Goal: Information Seeking & Learning: Check status

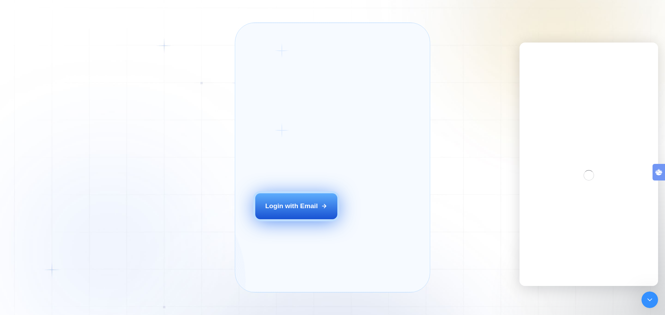
click at [319, 219] on button "Login with Email" at bounding box center [296, 207] width 82 height 26
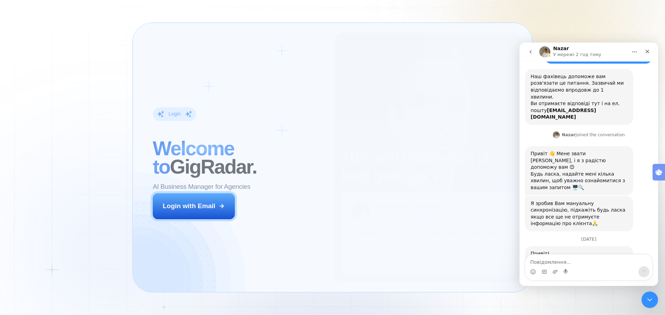
scroll to position [55, 0]
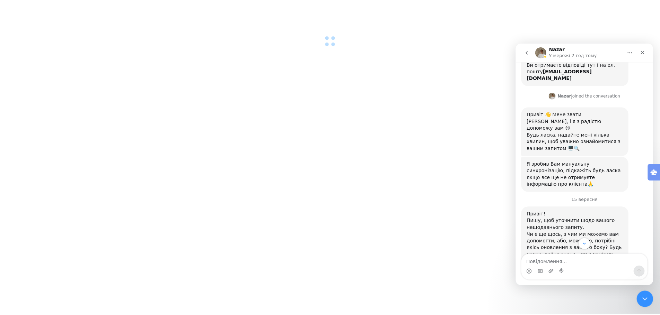
scroll to position [86, 0]
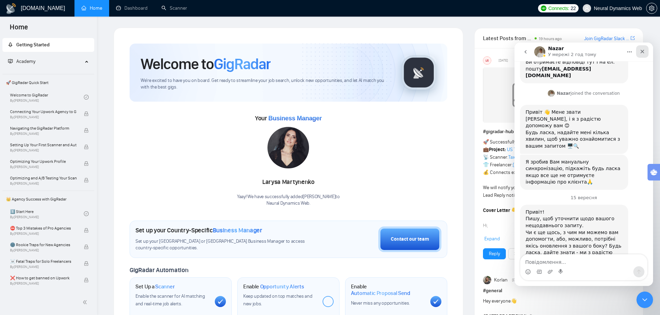
click at [641, 51] on icon "Закрити" at bounding box center [642, 52] width 6 height 6
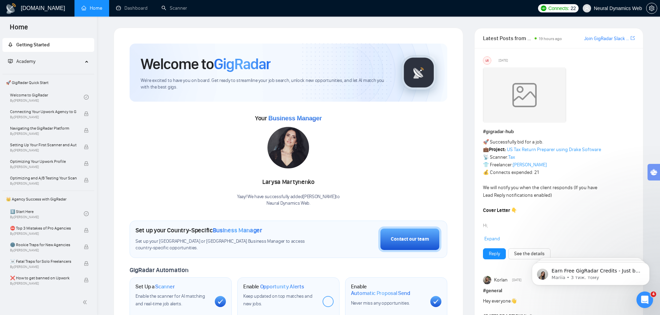
scroll to position [0, 0]
click at [135, 8] on link "Dashboard" at bounding box center [132, 8] width 32 height 6
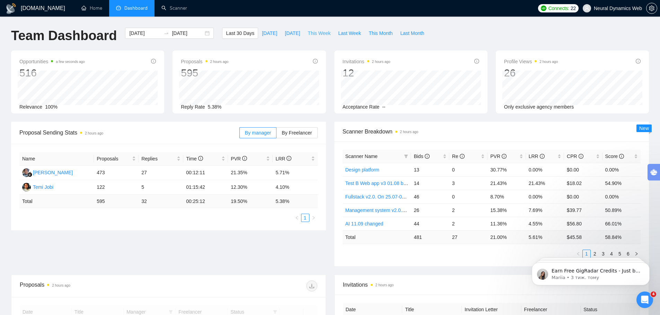
click at [316, 32] on span "This Week" at bounding box center [318, 33] width 23 height 8
type input "2025-09-15"
type input "2025-09-21"
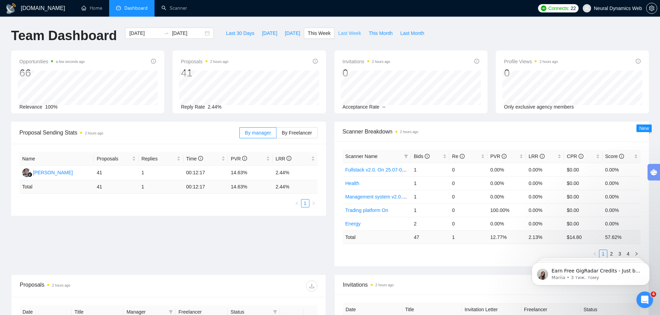
click at [339, 34] on span "Last Week" at bounding box center [349, 33] width 23 height 8
type input "2025-09-08"
type input "2025-09-14"
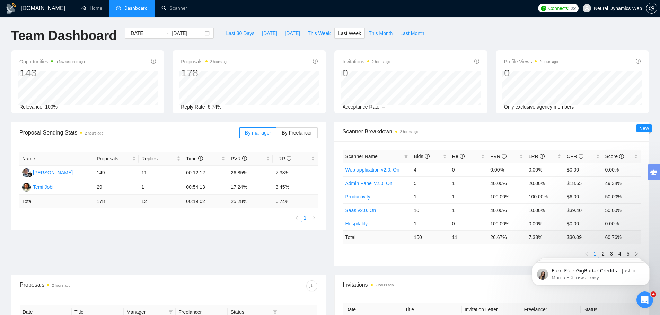
click at [254, 223] on div "Name Proposals Replies Time PVR LRR Adi Sumantra 149 11 00:12:12 26.85% 7.38% T…" at bounding box center [168, 187] width 315 height 87
click at [267, 241] on div "Proposal Sending Stats 2 hours ago By manager By Freelancer Name Proposals Repl…" at bounding box center [330, 198] width 646 height 153
click at [296, 133] on span "By Freelancer" at bounding box center [296, 133] width 30 height 6
click at [276, 135] on input "By Freelancer" at bounding box center [276, 135] width 0 height 0
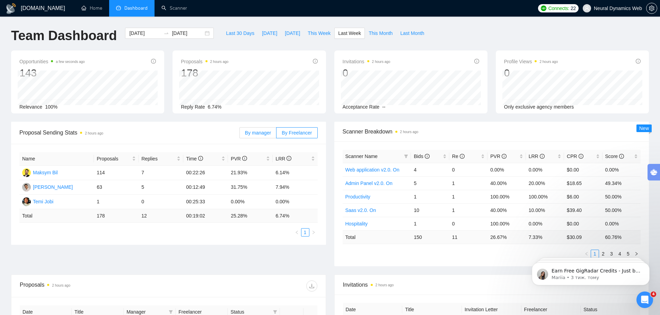
click at [261, 134] on span "By manager" at bounding box center [258, 133] width 26 height 6
click at [240, 135] on input "By manager" at bounding box center [240, 135] width 0 height 0
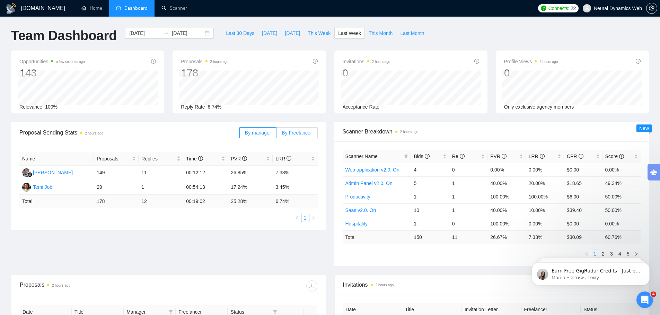
click at [294, 133] on span "By Freelancer" at bounding box center [296, 133] width 30 height 6
click at [276, 135] on input "By Freelancer" at bounding box center [276, 135] width 0 height 0
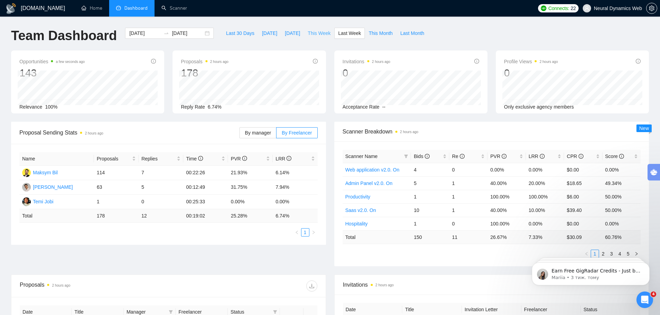
click at [313, 31] on span "This Week" at bounding box center [318, 33] width 23 height 8
type input "2025-09-15"
type input "2025-09-21"
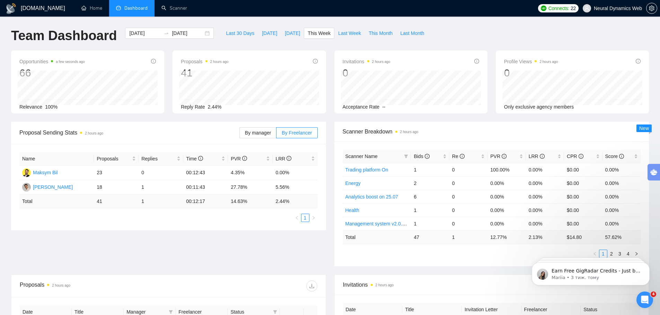
click at [295, 255] on div "Proposal Sending Stats 2 hours ago By manager By Freelancer Name Proposals Repl…" at bounding box center [330, 198] width 646 height 153
click at [262, 137] on label "By manager" at bounding box center [257, 132] width 37 height 11
click at [240, 135] on input "By manager" at bounding box center [240, 135] width 0 height 0
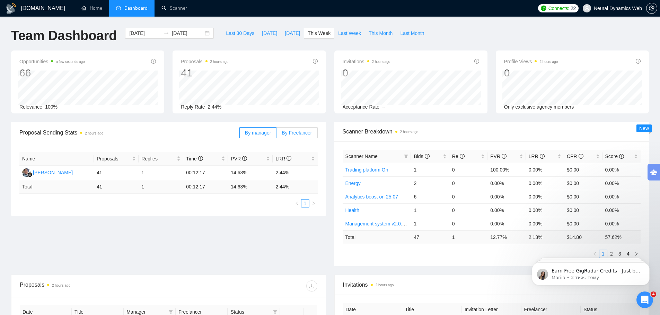
click at [291, 132] on span "By Freelancer" at bounding box center [296, 133] width 30 height 6
click at [276, 135] on input "By Freelancer" at bounding box center [276, 135] width 0 height 0
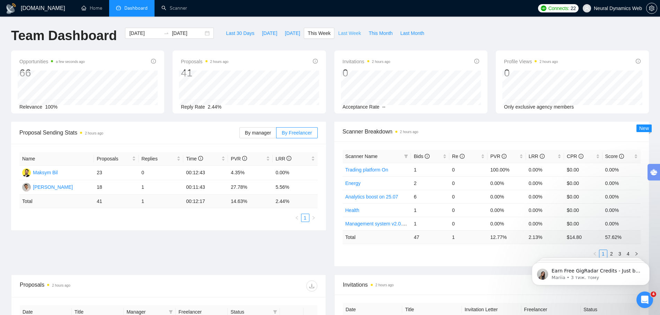
click at [343, 34] on span "Last Week" at bounding box center [349, 33] width 23 height 8
type input "2025-09-08"
type input "2025-09-14"
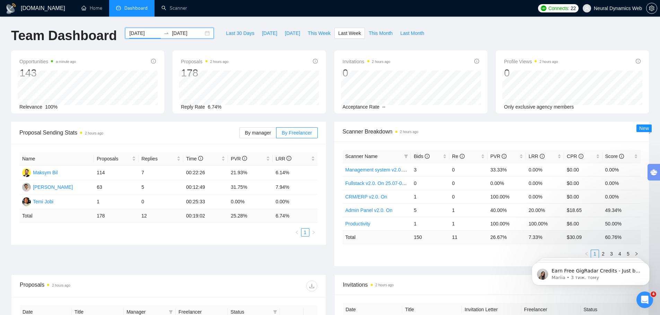
click at [148, 32] on input "2025-09-08" at bounding box center [145, 33] width 32 height 8
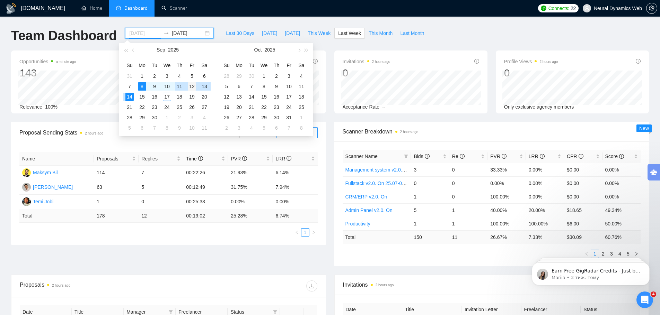
type input "2025-09-12"
click at [190, 85] on div "12" at bounding box center [192, 86] width 8 height 8
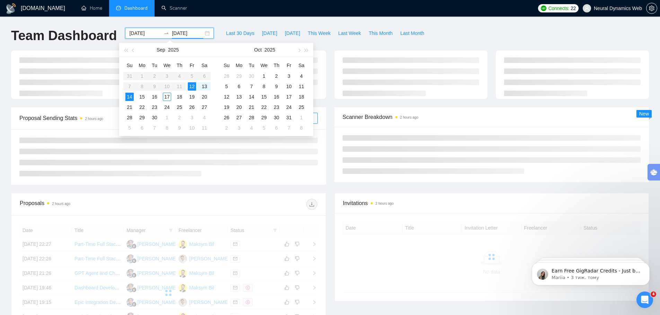
click at [181, 34] on input "2025-09-14" at bounding box center [188, 33] width 32 height 8
type input "2025-09-12"
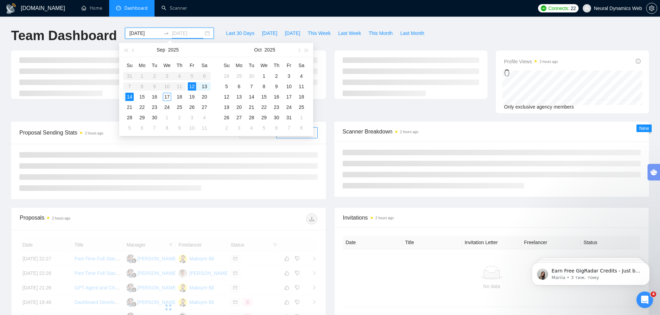
click at [194, 87] on div "12" at bounding box center [192, 86] width 8 height 8
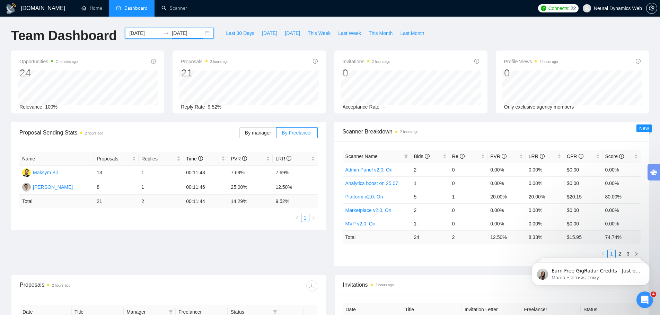
click at [138, 32] on input "2025-09-12" at bounding box center [145, 33] width 32 height 8
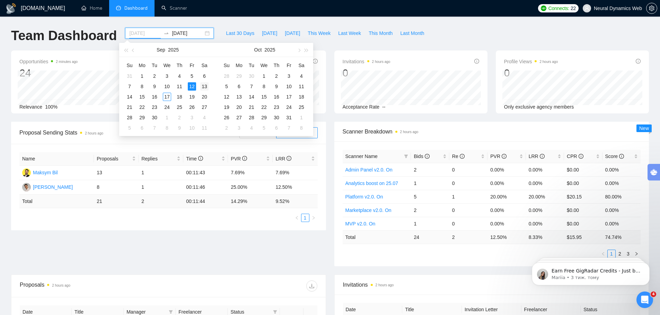
type input "2025-09-13"
click at [202, 86] on div "13" at bounding box center [204, 86] width 8 height 8
type input "2025-09-13"
click at [203, 86] on div "13" at bounding box center [204, 86] width 8 height 8
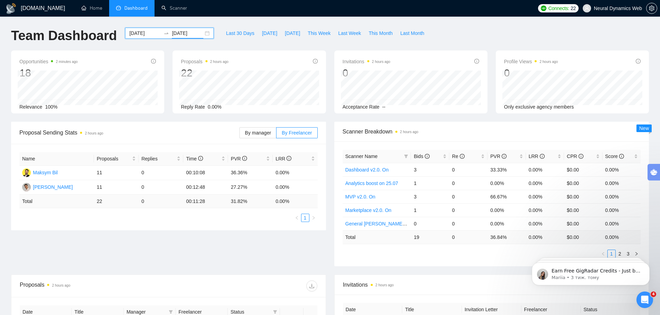
click at [140, 34] on input "2025-09-13" at bounding box center [145, 33] width 32 height 8
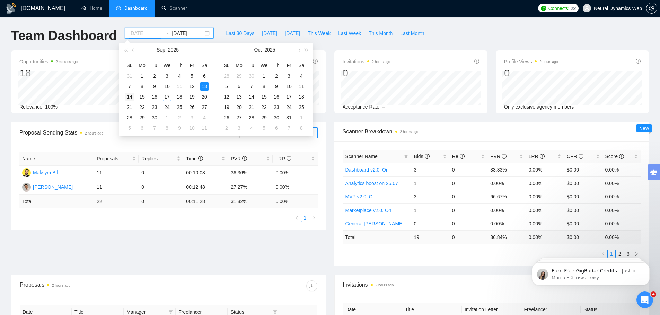
type input "2025-09-14"
click at [133, 98] on div "14" at bounding box center [129, 97] width 8 height 8
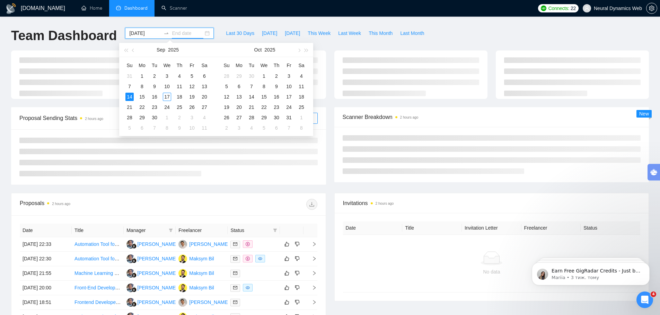
type input "2025-09-14"
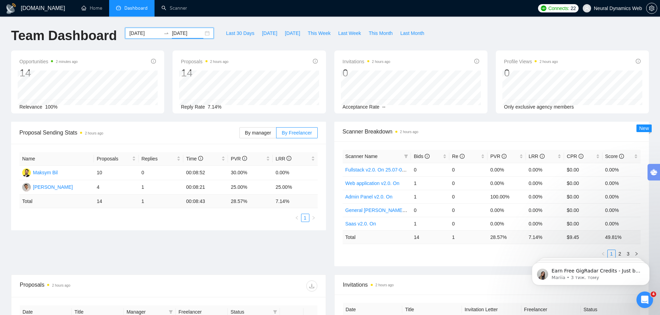
click at [142, 34] on input "2025-09-14" at bounding box center [145, 33] width 32 height 8
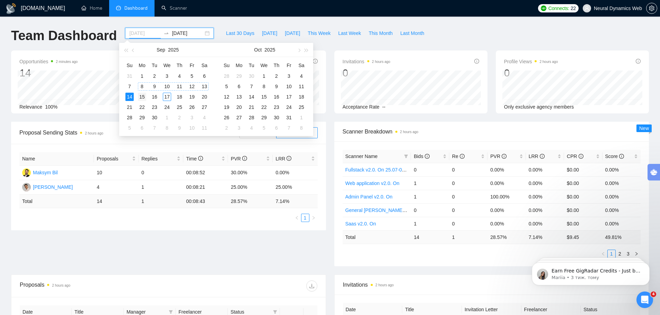
type input "2025-09-15"
click at [142, 98] on div "15" at bounding box center [142, 97] width 8 height 8
type input "2025-09-15"
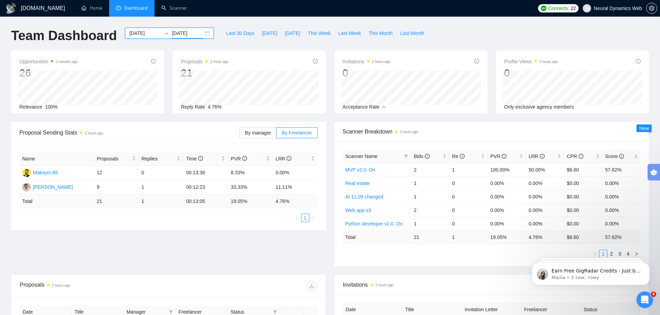
click at [143, 33] on input "2025-09-15" at bounding box center [145, 33] width 32 height 8
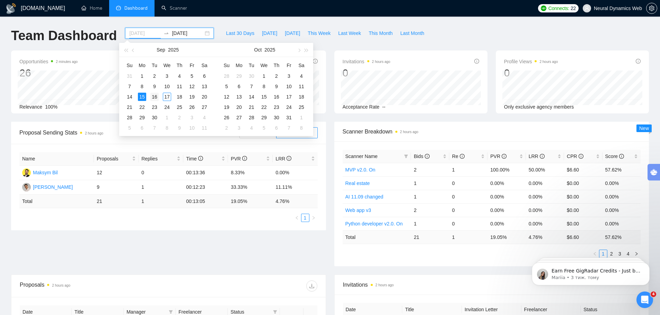
type input "2025-09-16"
click at [155, 96] on div "16" at bounding box center [154, 97] width 8 height 8
type input "2025-09-16"
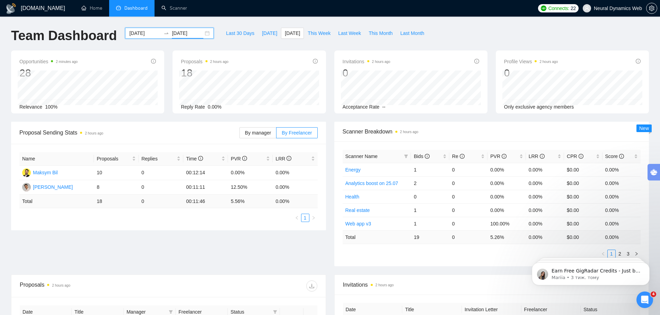
click at [143, 33] on input "2025-09-16" at bounding box center [145, 33] width 32 height 8
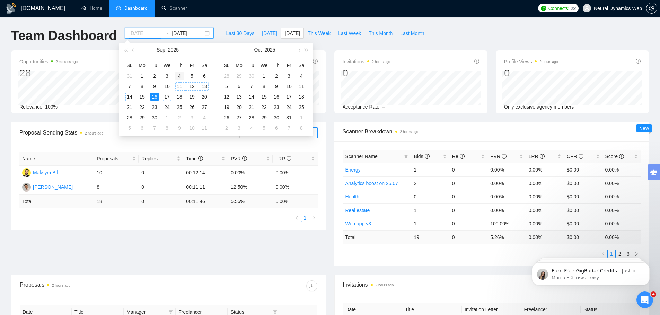
type input "2025-09-04"
click at [180, 75] on div "4" at bounding box center [179, 76] width 8 height 8
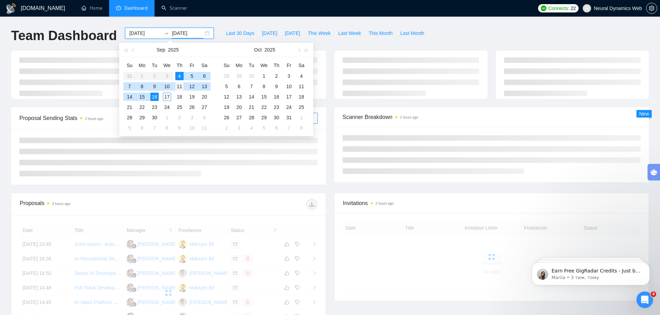
type input "2025-09-11"
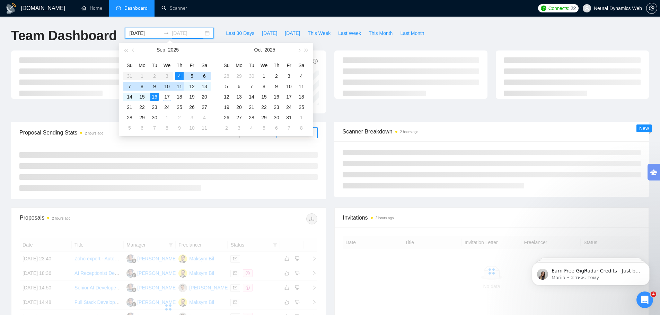
click at [179, 87] on div "11" at bounding box center [179, 86] width 8 height 8
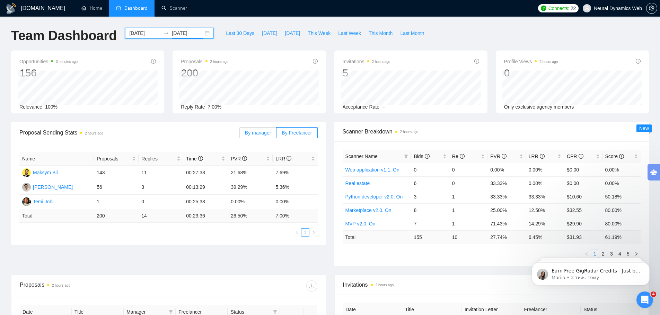
click at [262, 137] on label "By manager" at bounding box center [257, 132] width 37 height 11
click at [240, 135] on input "By manager" at bounding box center [240, 135] width 0 height 0
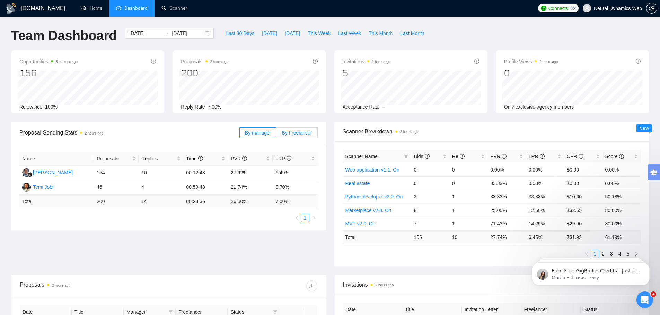
click at [302, 135] on span "By Freelancer" at bounding box center [296, 133] width 30 height 6
click at [276, 135] on input "By Freelancer" at bounding box center [276, 135] width 0 height 0
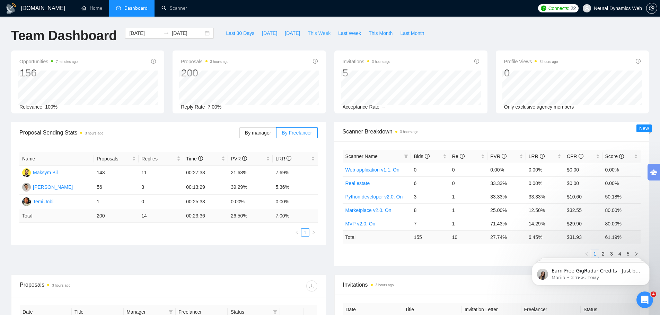
click at [314, 34] on span "This Week" at bounding box center [318, 33] width 23 height 8
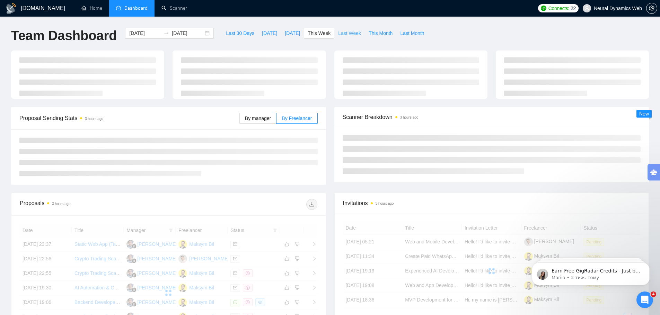
type input "2025-09-15"
type input "2025-09-21"
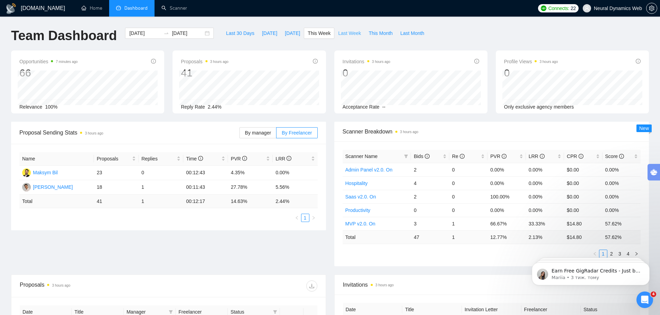
click at [345, 35] on span "Last Week" at bounding box center [349, 33] width 23 height 8
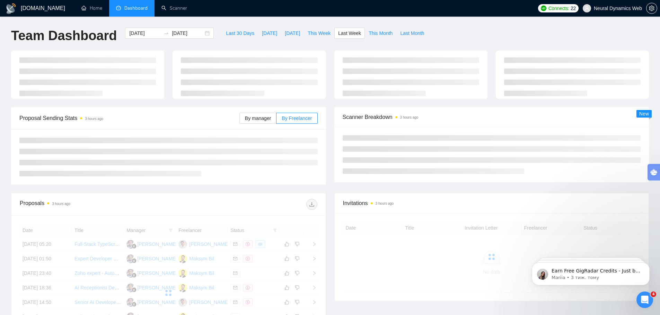
type input "2025-09-08"
type input "2025-09-14"
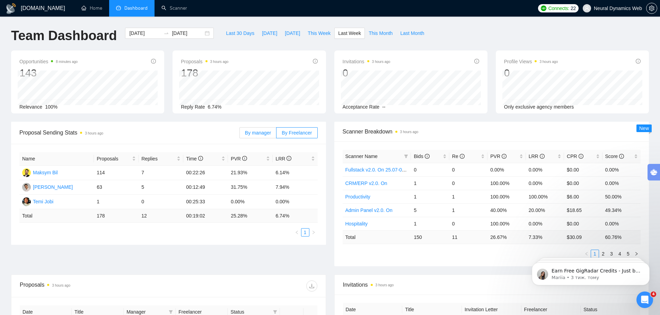
click at [263, 133] on span "By manager" at bounding box center [258, 133] width 26 height 6
click at [240, 135] on input "By manager" at bounding box center [240, 135] width 0 height 0
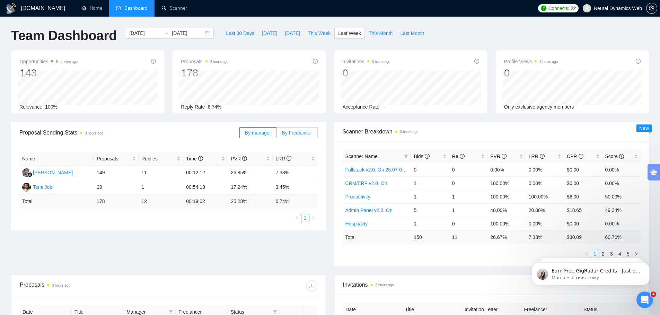
click at [294, 131] on span "By Freelancer" at bounding box center [296, 133] width 30 height 6
click at [276, 135] on input "By Freelancer" at bounding box center [276, 135] width 0 height 0
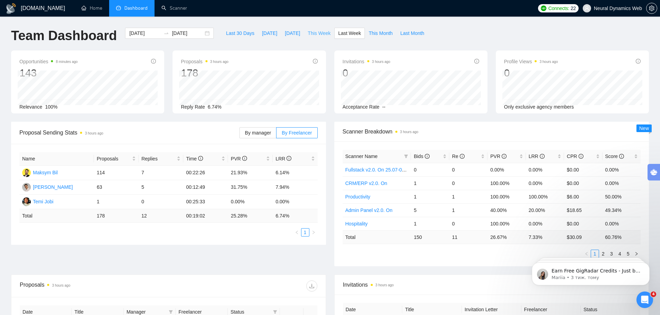
click at [309, 34] on span "This Week" at bounding box center [318, 33] width 23 height 8
type input "2025-09-15"
type input "2025-09-21"
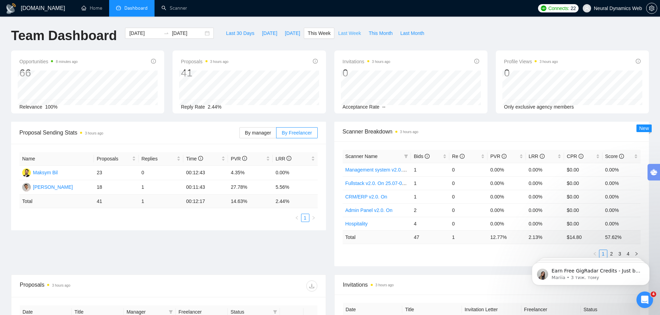
click at [339, 35] on span "Last Week" at bounding box center [349, 33] width 23 height 8
type input "2025-09-08"
type input "2025-09-14"
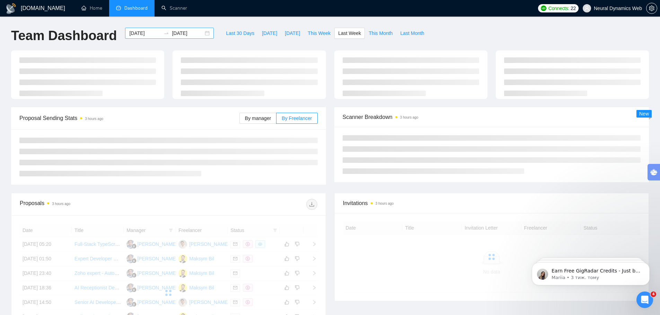
click at [142, 35] on input "2025-09-08" at bounding box center [145, 33] width 32 height 8
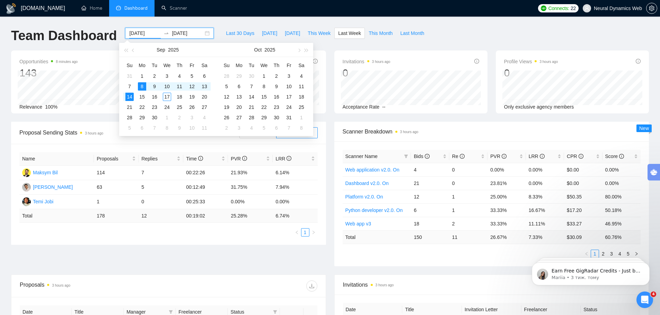
click at [433, 47] on div "Team Dashboard 2025-09-08 2025-09-14 Last 30 Days Today Yesterday This Week Las…" at bounding box center [330, 39] width 646 height 23
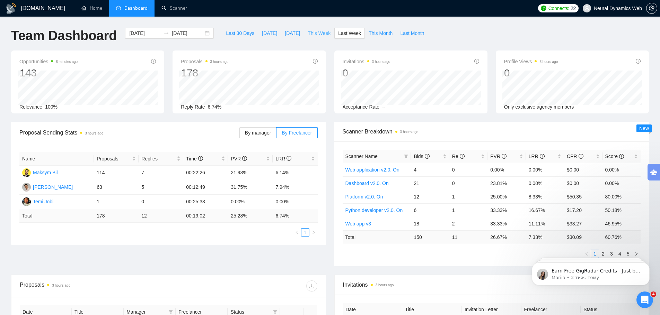
click at [317, 31] on span "This Week" at bounding box center [318, 33] width 23 height 8
type input "2025-09-15"
type input "2025-09-21"
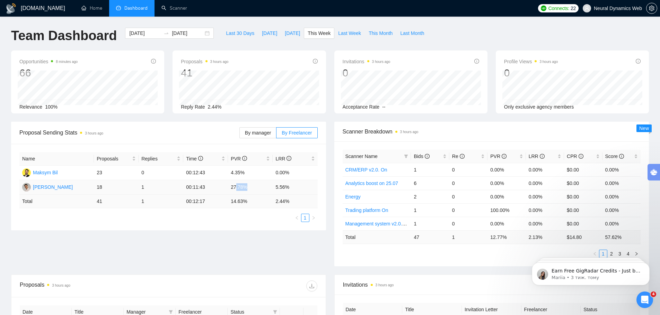
drag, startPoint x: 250, startPoint y: 188, endPoint x: 235, endPoint y: 191, distance: 15.9
click at [235, 191] on td "27.78%" at bounding box center [250, 187] width 45 height 15
click at [245, 189] on td "27.78%" at bounding box center [250, 187] width 45 height 15
click at [276, 184] on td "5.56%" at bounding box center [294, 187] width 45 height 15
click at [304, 186] on td "5.56%" at bounding box center [294, 187] width 45 height 15
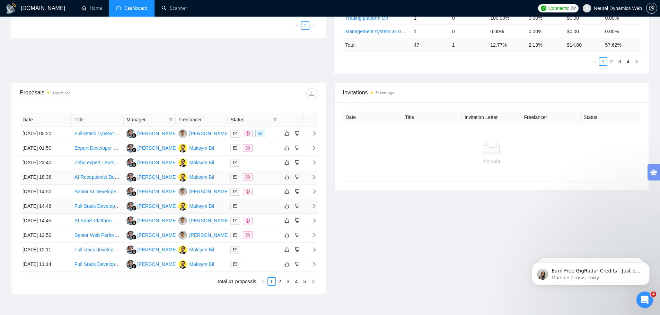
scroll to position [208, 0]
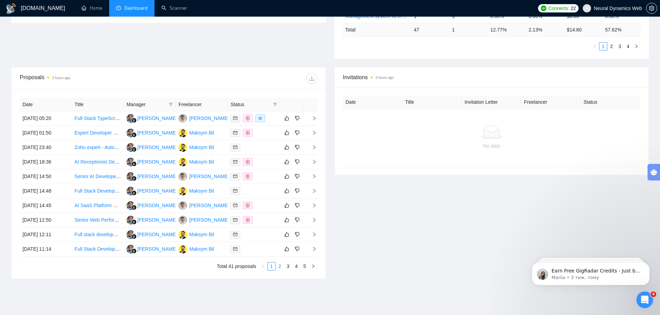
click at [280, 268] on link "2" at bounding box center [280, 267] width 8 height 8
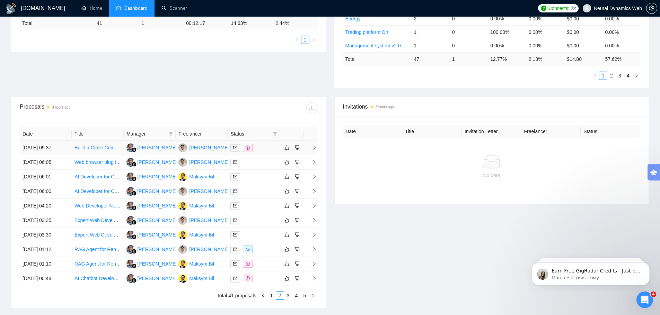
scroll to position [233, 0]
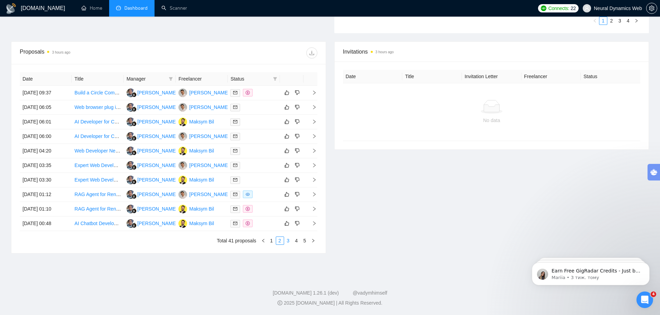
click at [287, 242] on link "3" at bounding box center [288, 241] width 8 height 8
click at [300, 244] on link "4" at bounding box center [297, 241] width 8 height 8
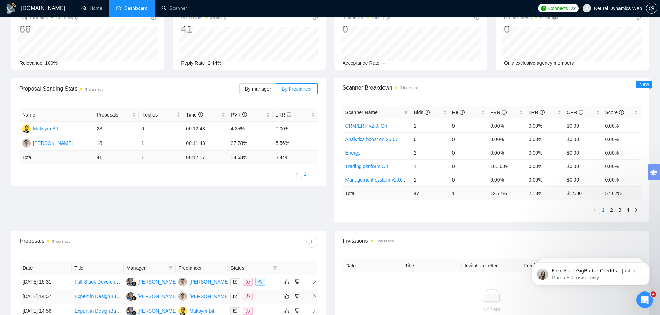
scroll to position [0, 0]
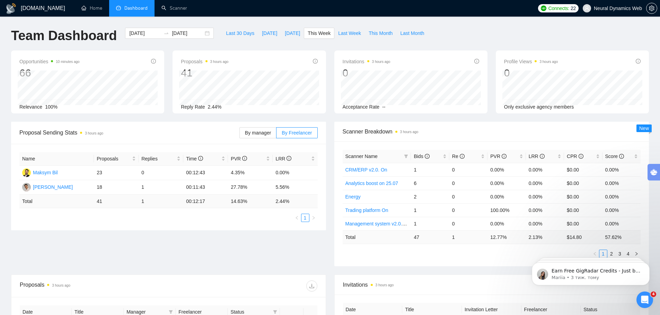
click at [284, 239] on div "Proposal Sending Stats 3 hours ago By manager By Freelancer Name Proposals Repl…" at bounding box center [330, 198] width 646 height 153
click at [135, 33] on input "2025-09-15" at bounding box center [145, 33] width 32 height 8
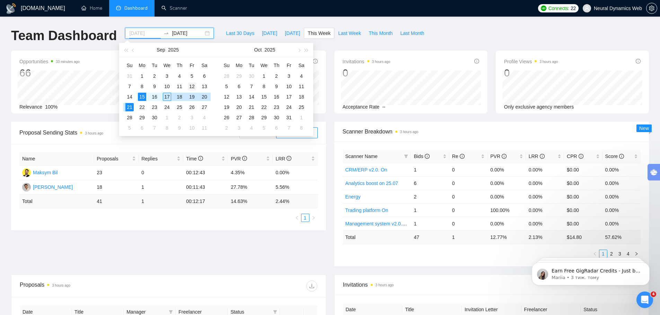
type input "2025-09-12"
click at [191, 85] on div "12" at bounding box center [192, 86] width 8 height 8
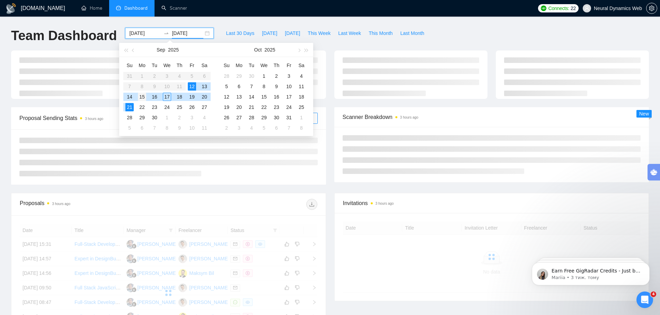
type input "2025-09-15"
click at [143, 98] on div "15" at bounding box center [142, 97] width 8 height 8
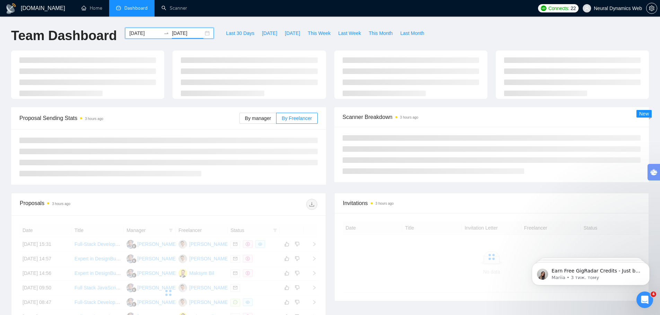
click at [489, 29] on div "Team Dashboard 2025-09-12 2025-09-15 Last 30 Days Today Yesterday This Week Las…" at bounding box center [330, 39] width 646 height 23
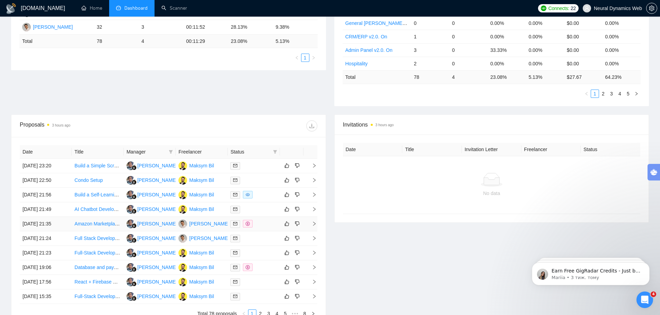
scroll to position [173, 0]
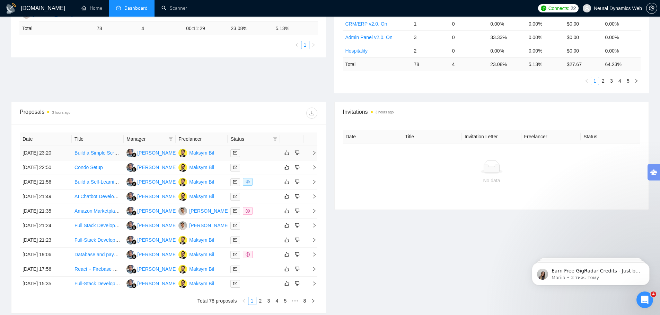
click at [58, 152] on td "15 Sep, 2025 23:20" at bounding box center [46, 153] width 52 height 15
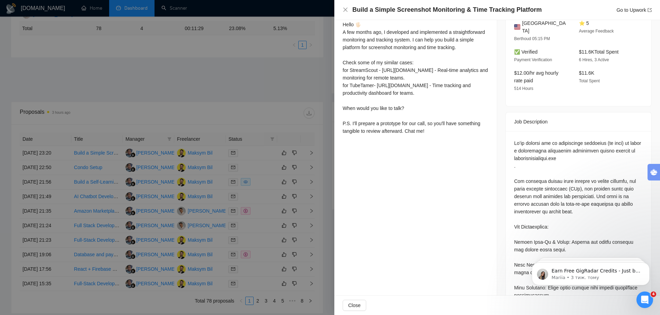
scroll to position [242, 0]
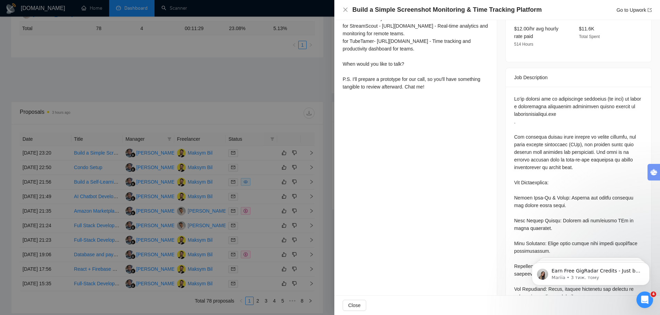
drag, startPoint x: 268, startPoint y: 91, endPoint x: 274, endPoint y: 90, distance: 6.4
click at [267, 91] on div at bounding box center [330, 157] width 660 height 315
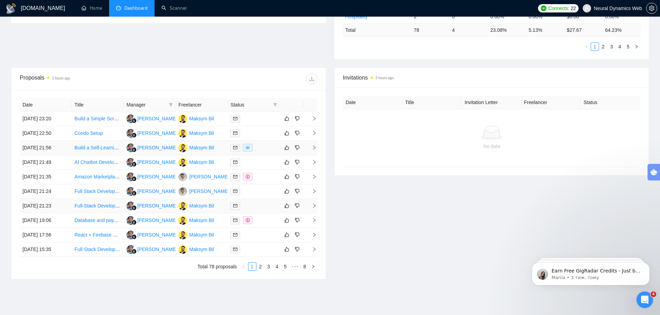
scroll to position [208, 0]
click at [305, 268] on link "8" at bounding box center [305, 267] width 8 height 8
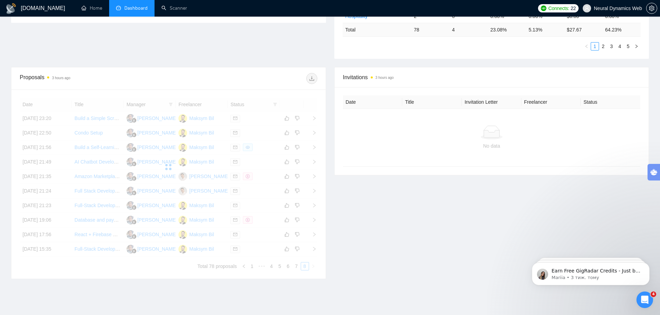
scroll to position [204, 0]
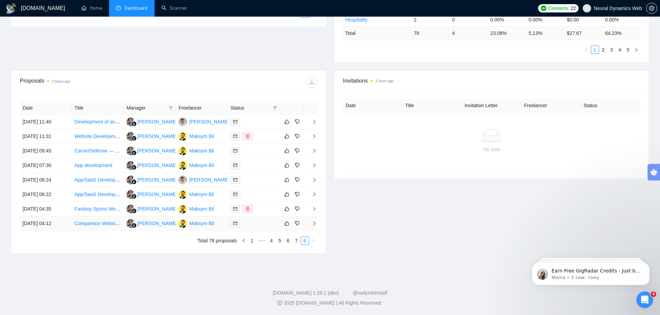
click at [47, 223] on td "12 Sep, 2025 04:12" at bounding box center [46, 224] width 52 height 15
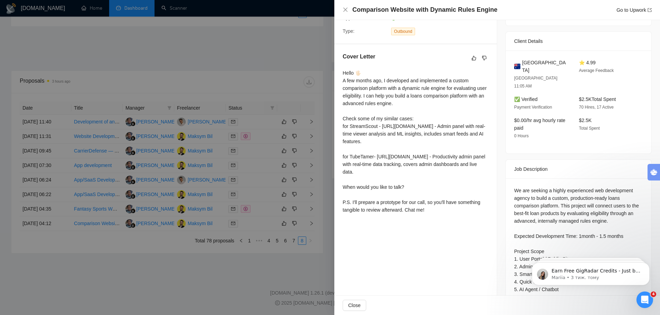
click at [76, 193] on div at bounding box center [330, 157] width 660 height 315
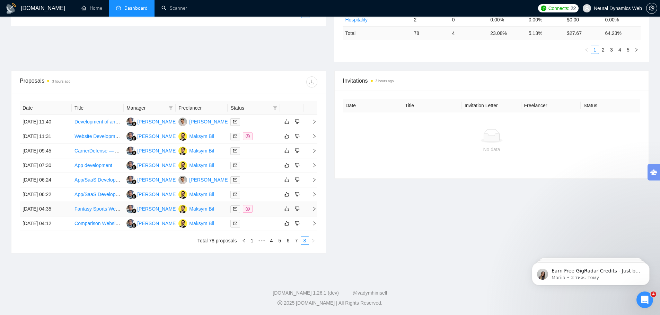
click at [44, 213] on td "12 Sep, 2025 04:35" at bounding box center [46, 209] width 52 height 15
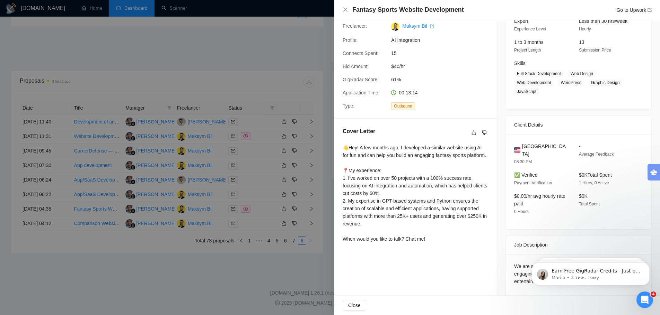
click at [57, 177] on div at bounding box center [330, 157] width 660 height 315
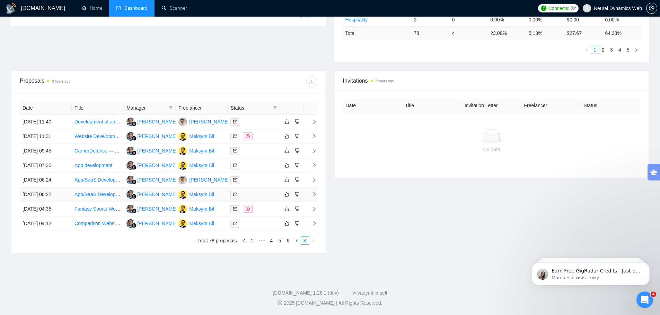
click at [35, 197] on td "12 Sep, 2025 06:22" at bounding box center [46, 195] width 52 height 15
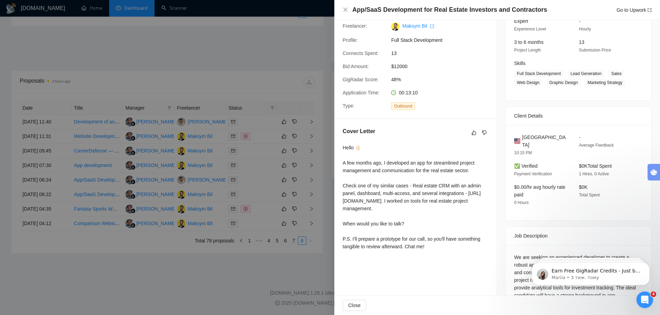
click at [62, 198] on div at bounding box center [330, 157] width 660 height 315
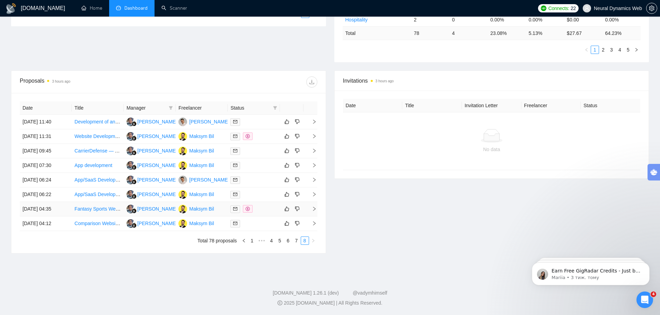
click at [36, 207] on td "12 Sep, 2025 04:35" at bounding box center [46, 209] width 52 height 15
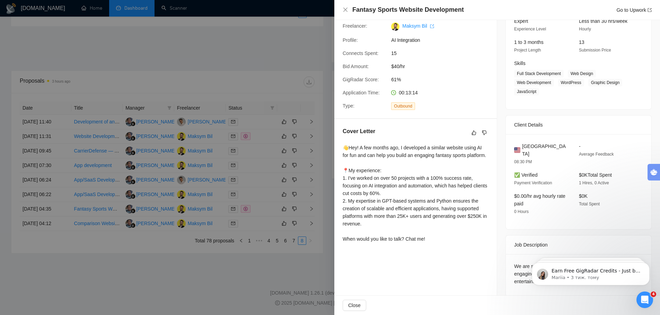
click at [38, 195] on div at bounding box center [330, 157] width 660 height 315
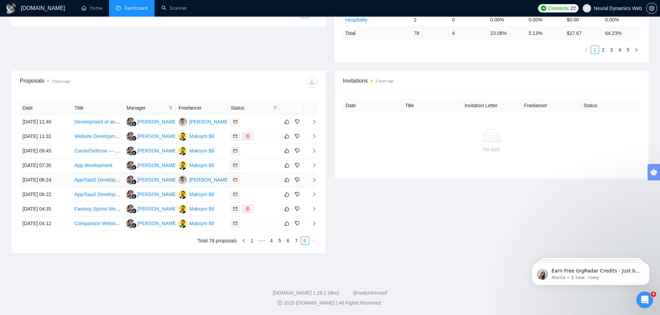
click at [35, 182] on td "12 Sep, 2025 06:24" at bounding box center [46, 180] width 52 height 15
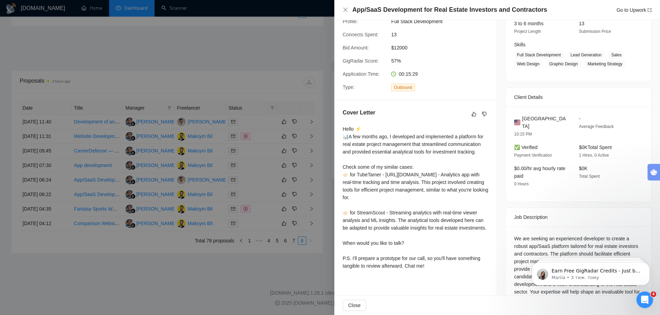
scroll to position [119, 0]
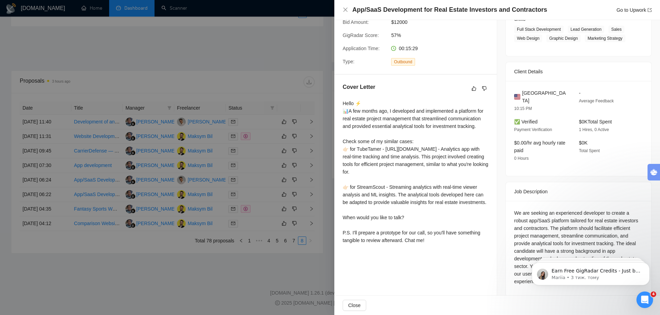
click at [59, 170] on div at bounding box center [330, 157] width 660 height 315
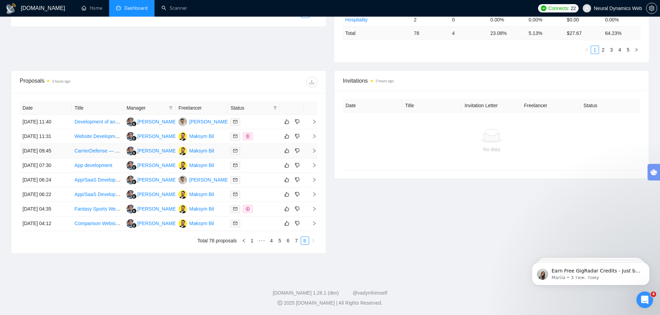
click at [38, 153] on td "12 Sep, 2025 09:45" at bounding box center [46, 151] width 52 height 15
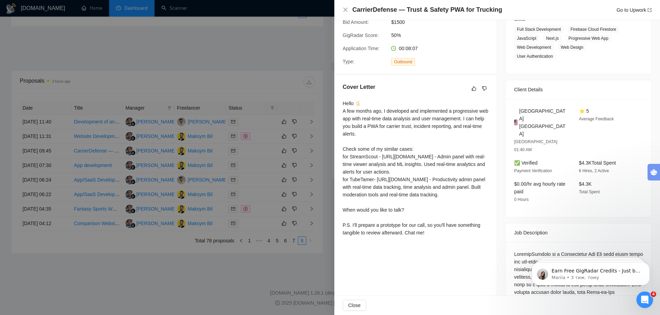
click at [43, 162] on div at bounding box center [330, 157] width 660 height 315
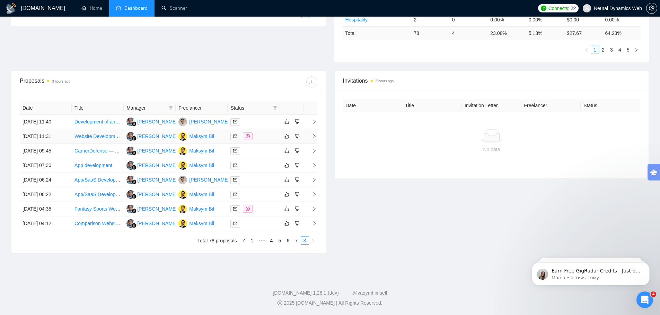
click at [35, 139] on td "12 Sep, 2025 11:31" at bounding box center [46, 136] width 52 height 15
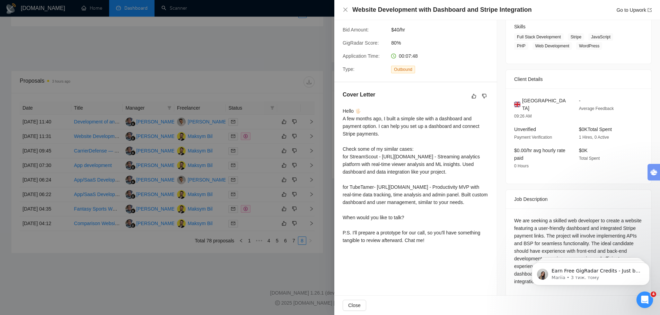
click at [71, 163] on div at bounding box center [330, 157] width 660 height 315
